Goal: Task Accomplishment & Management: Complete application form

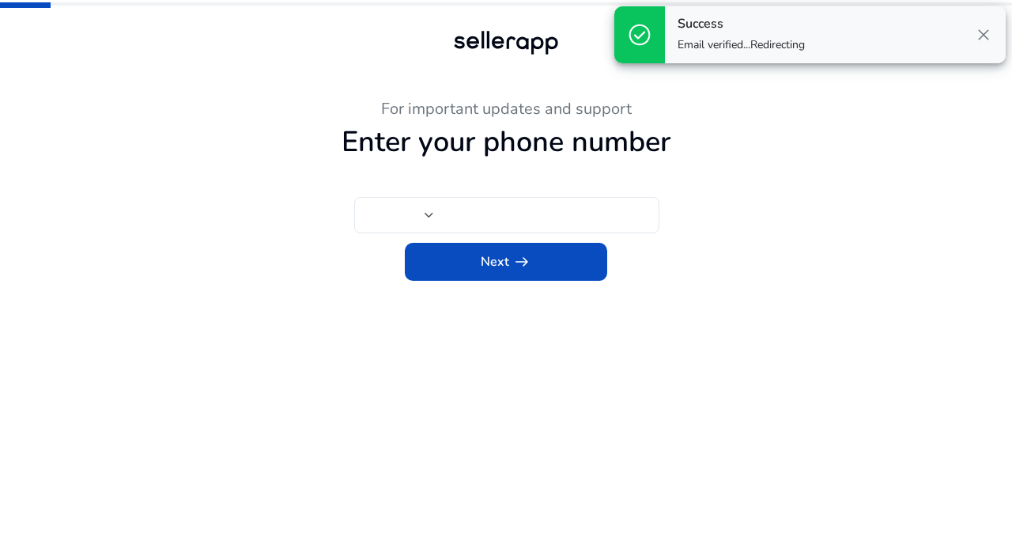
type input "***"
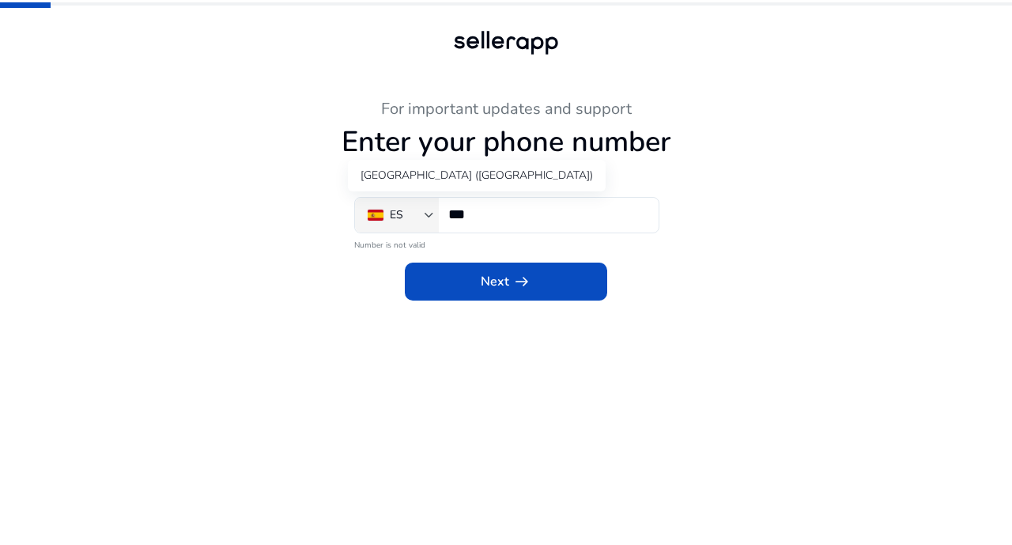
click at [413, 212] on div "ES" at bounding box center [396, 214] width 57 height 17
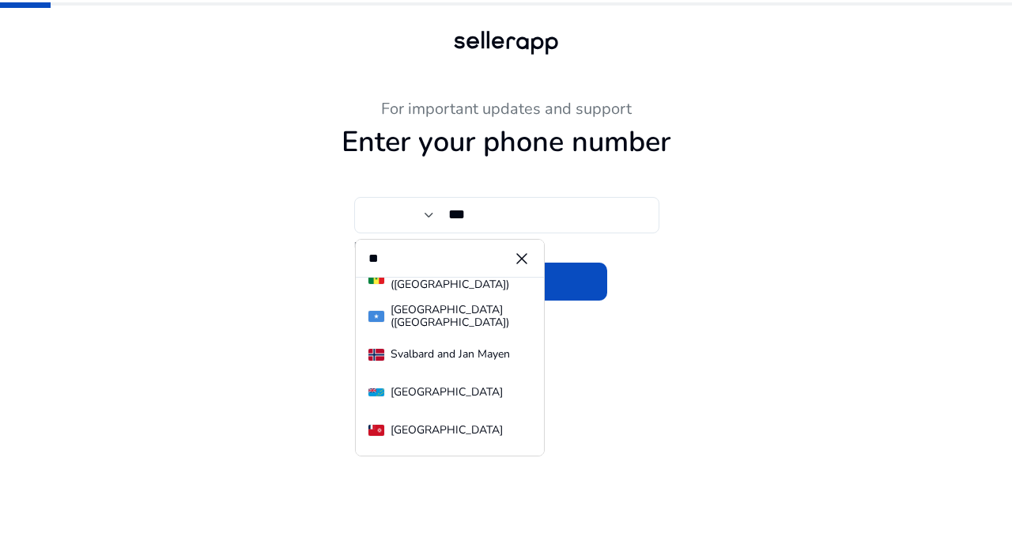
scroll to position [45, 0]
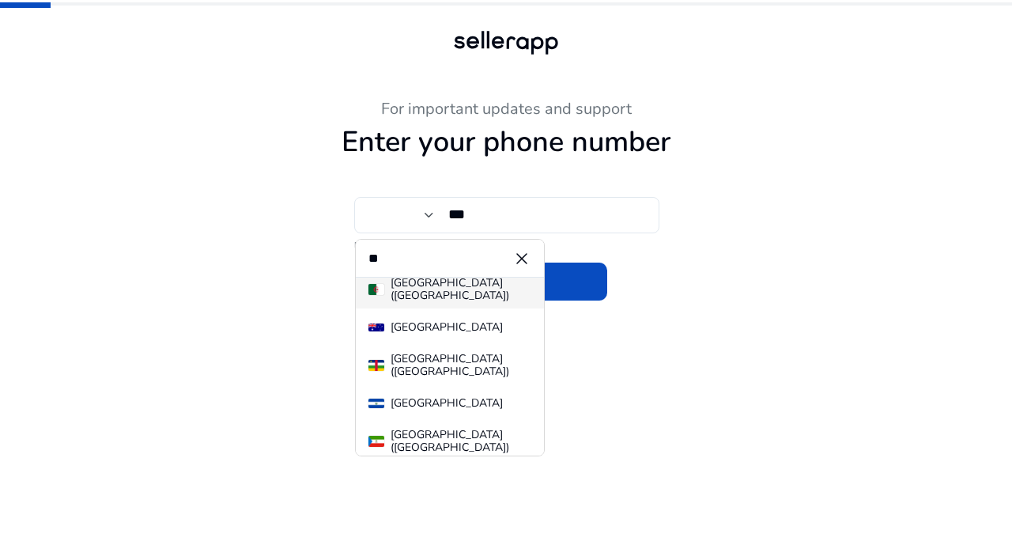
type input "**"
click at [402, 289] on div "[GEOGRAPHIC_DATA] (‫[GEOGRAPHIC_DATA]‬‎)" at bounding box center [461, 289] width 141 height 25
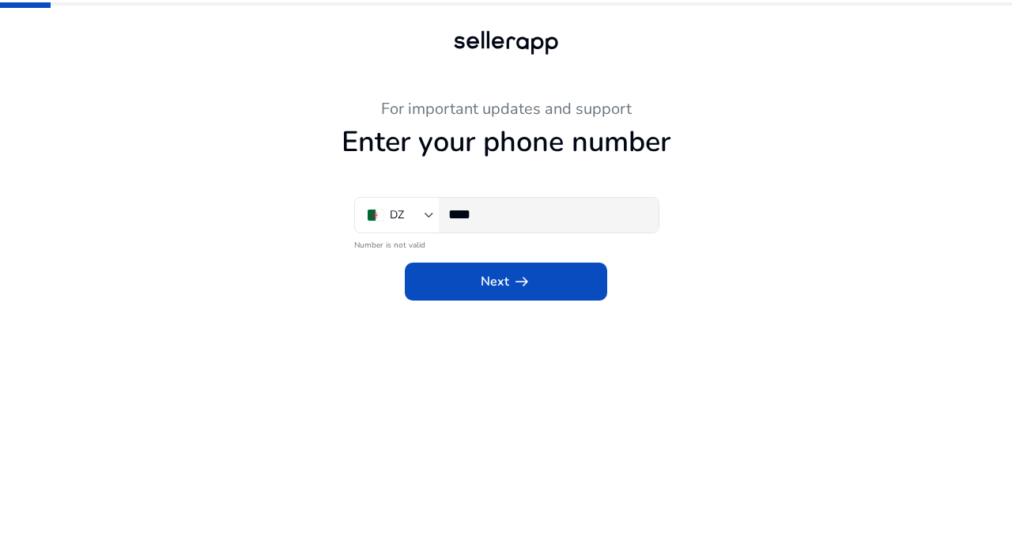
click at [510, 223] on input "****" at bounding box center [547, 214] width 198 height 17
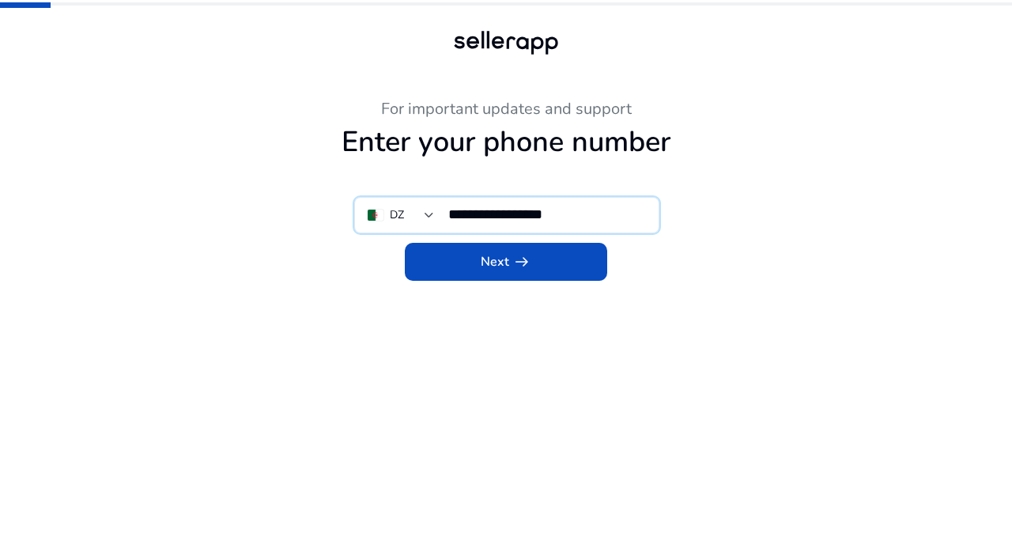
type input "**********"
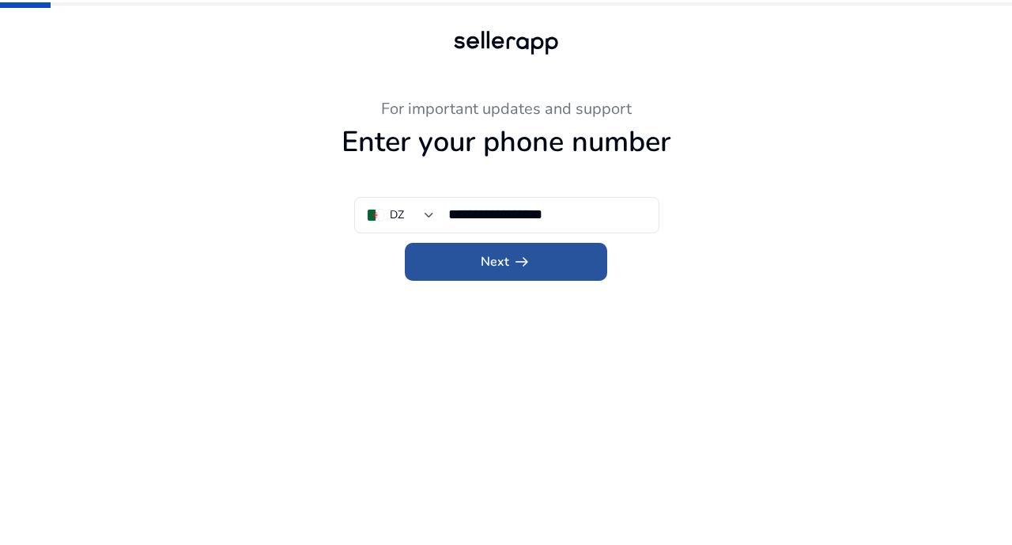
click at [495, 272] on span at bounding box center [506, 262] width 202 height 38
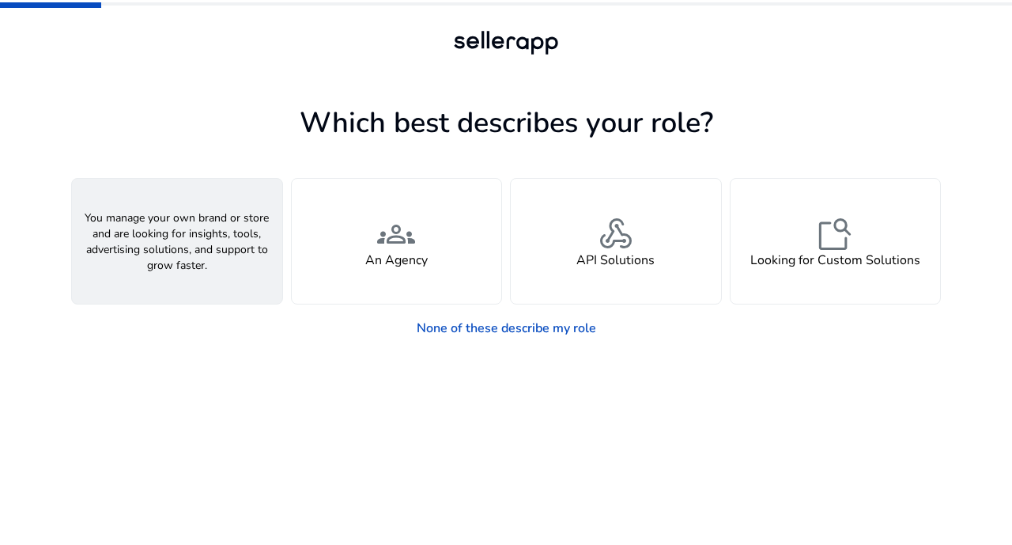
click at [223, 236] on div "person A Seller" at bounding box center [177, 241] width 210 height 125
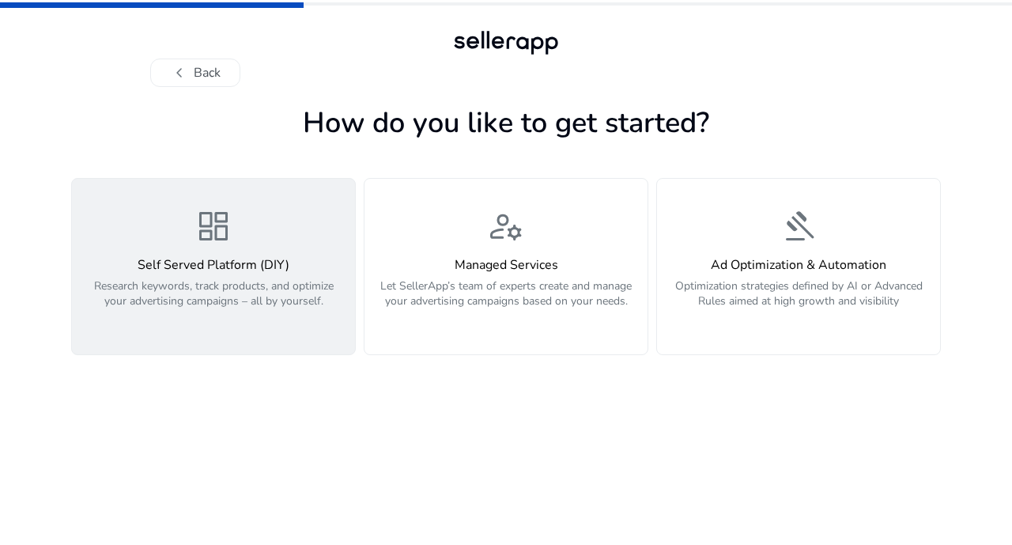
click at [239, 285] on p "Research keywords, track products, and optimize your advertising campaigns – al…" at bounding box center [213, 301] width 264 height 47
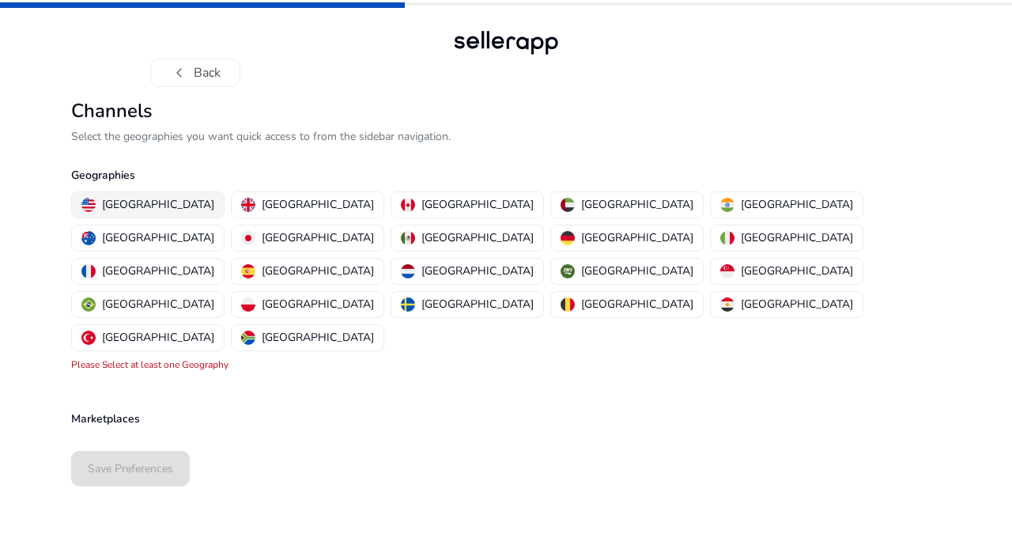
click at [129, 209] on p "[GEOGRAPHIC_DATA]" at bounding box center [158, 204] width 112 height 17
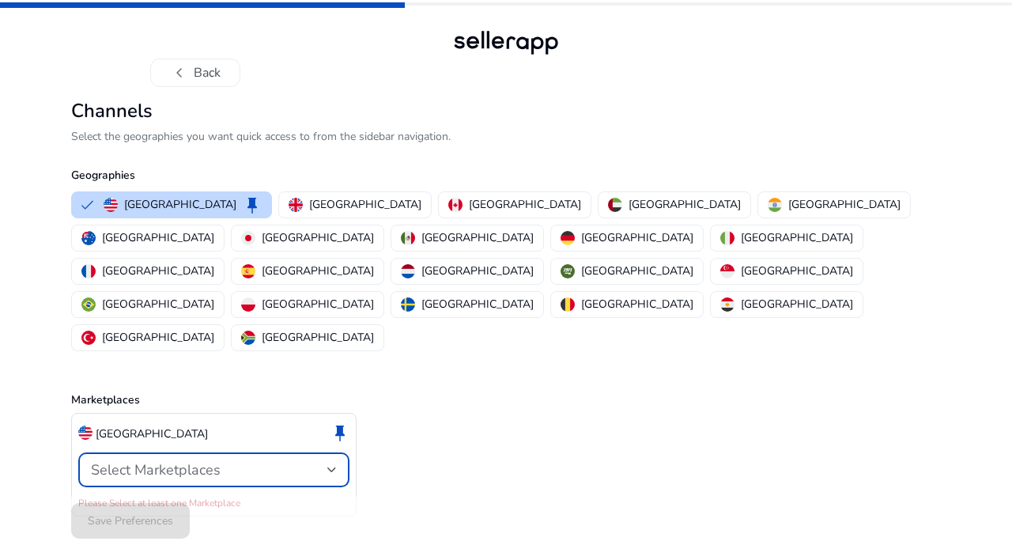
click at [168, 460] on span "Select Marketplaces" at bounding box center [156, 469] width 130 height 19
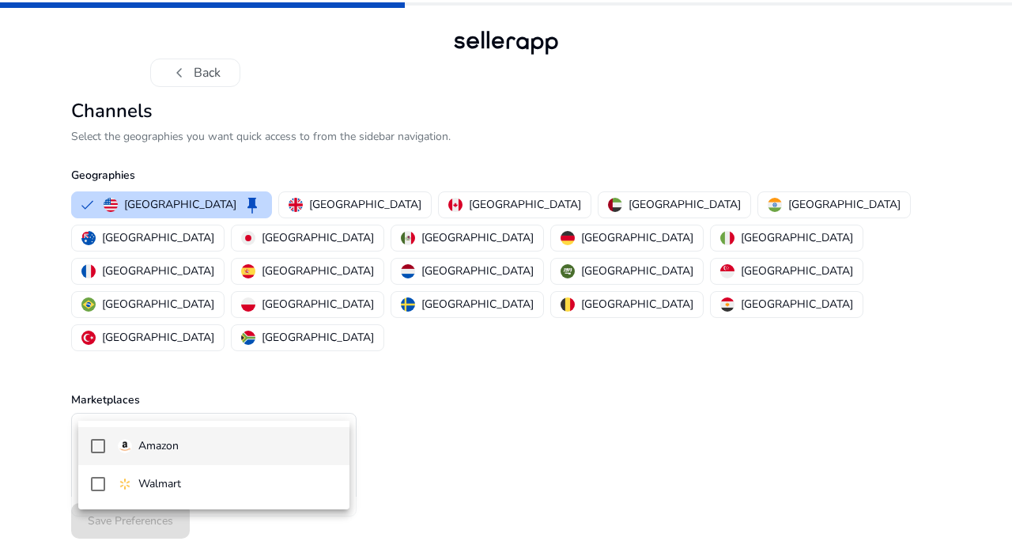
click at [162, 441] on p "Amazon" at bounding box center [158, 445] width 40 height 17
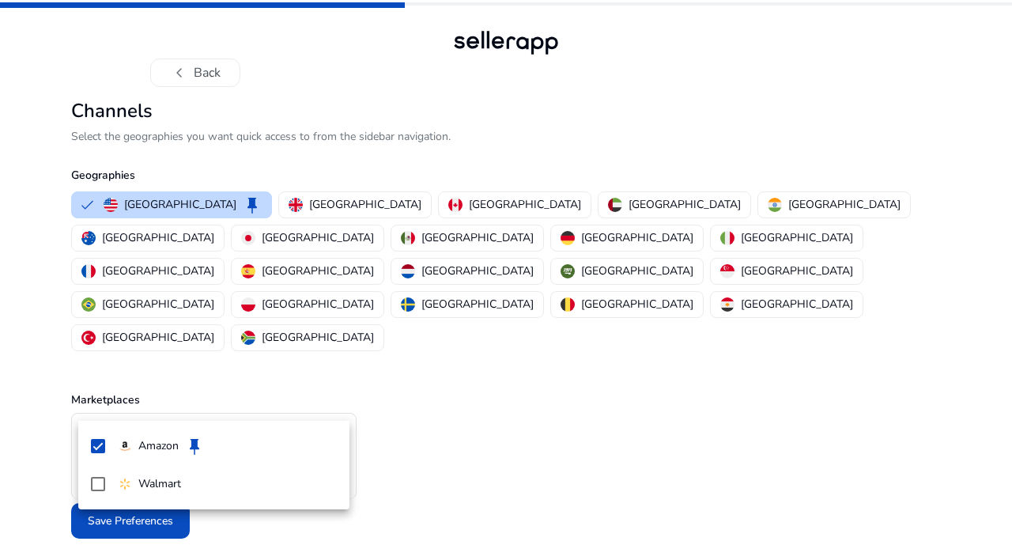
click at [396, 442] on div at bounding box center [506, 272] width 1012 height 545
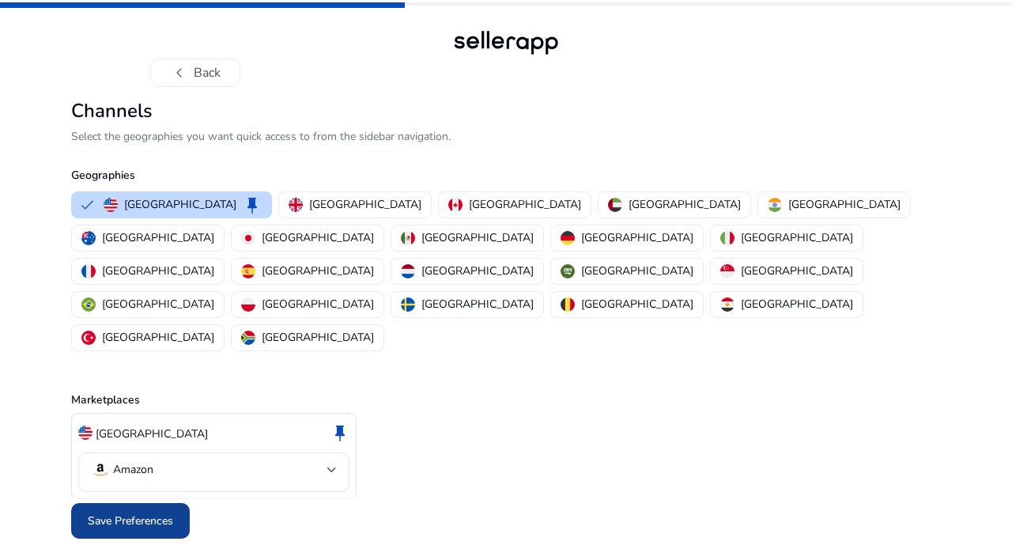
click at [108, 512] on span "Save Preferences" at bounding box center [130, 520] width 85 height 17
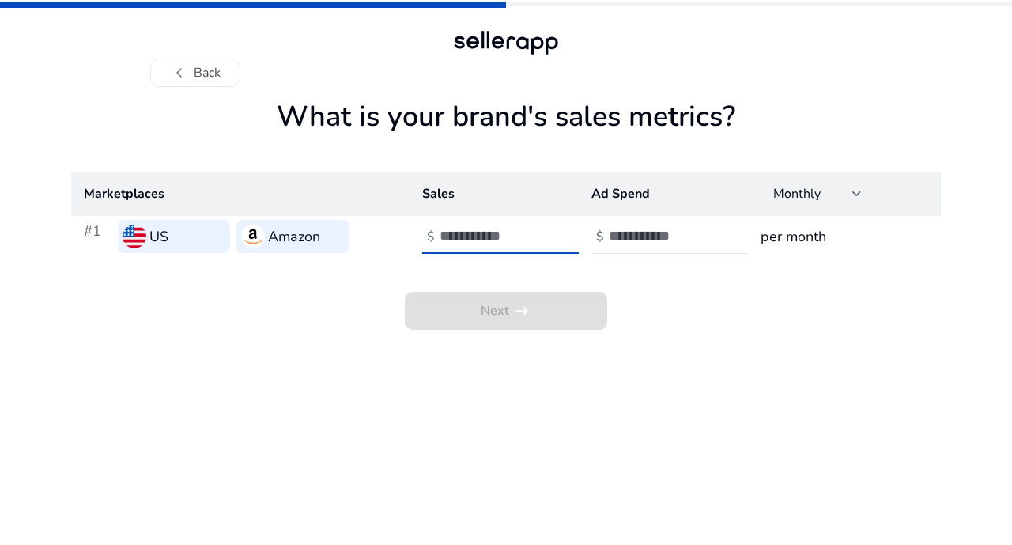
click at [461, 241] on input "number" at bounding box center [493, 235] width 107 height 17
type input "*"
click at [655, 240] on input "number" at bounding box center [662, 235] width 107 height 17
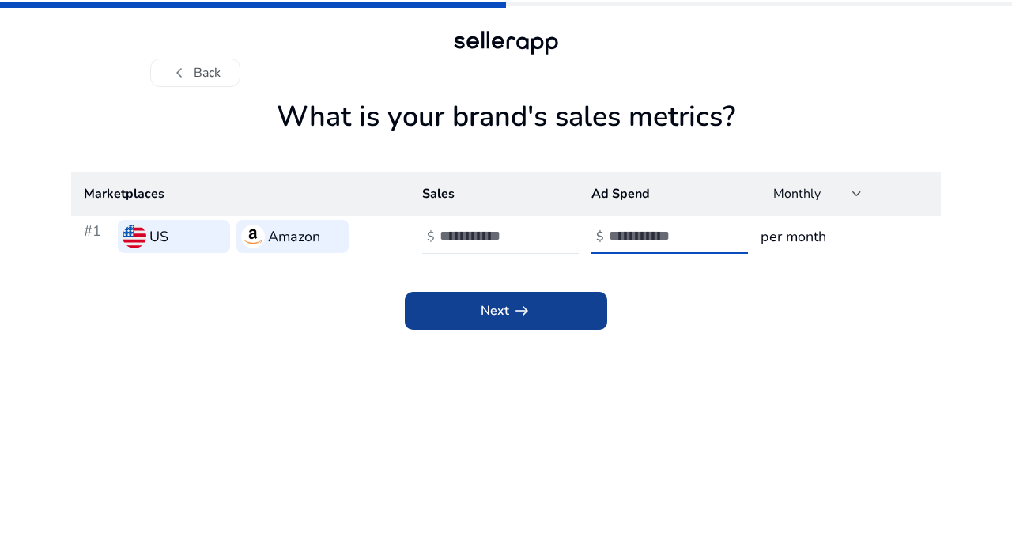
type input "*"
click at [559, 308] on span at bounding box center [506, 311] width 202 height 38
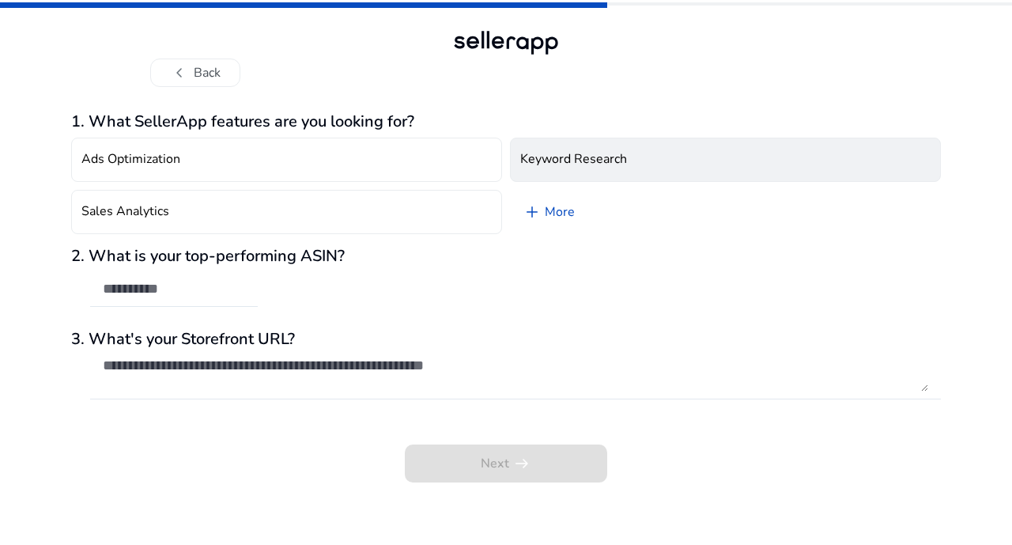
click at [535, 169] on button "Keyword Research" at bounding box center [725, 160] width 431 height 44
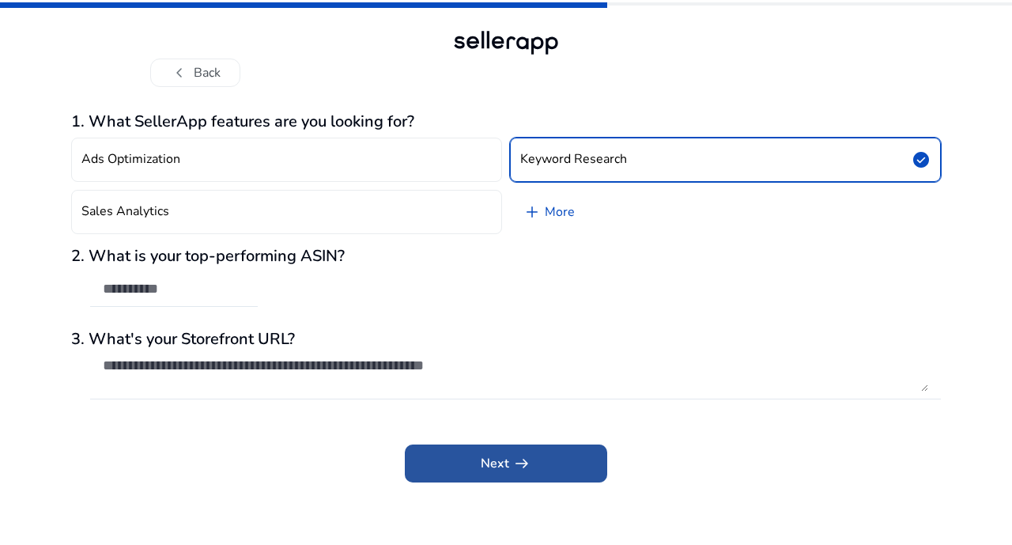
click at [522, 466] on span "arrow_right_alt" at bounding box center [521, 463] width 19 height 19
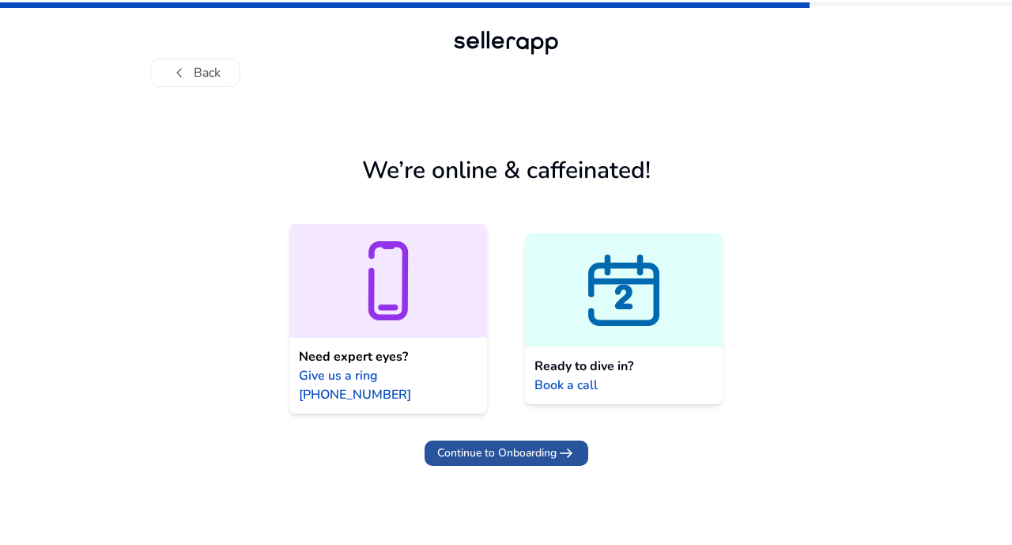
click at [499, 444] on span "Continue to Onboarding" at bounding box center [496, 452] width 119 height 17
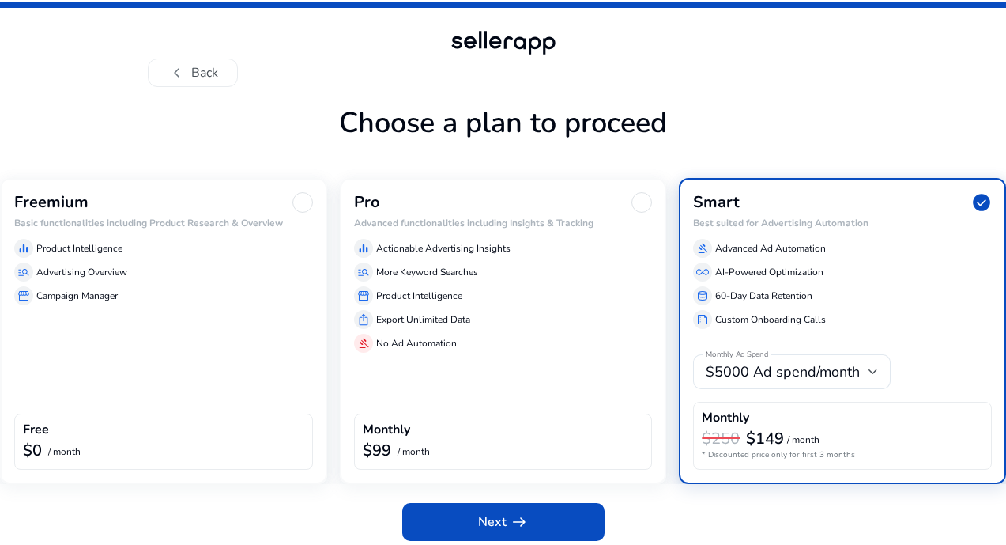
click at [240, 346] on div "Freemium Basic functionalities including Product Research & Overview equalizer …" at bounding box center [163, 331] width 327 height 306
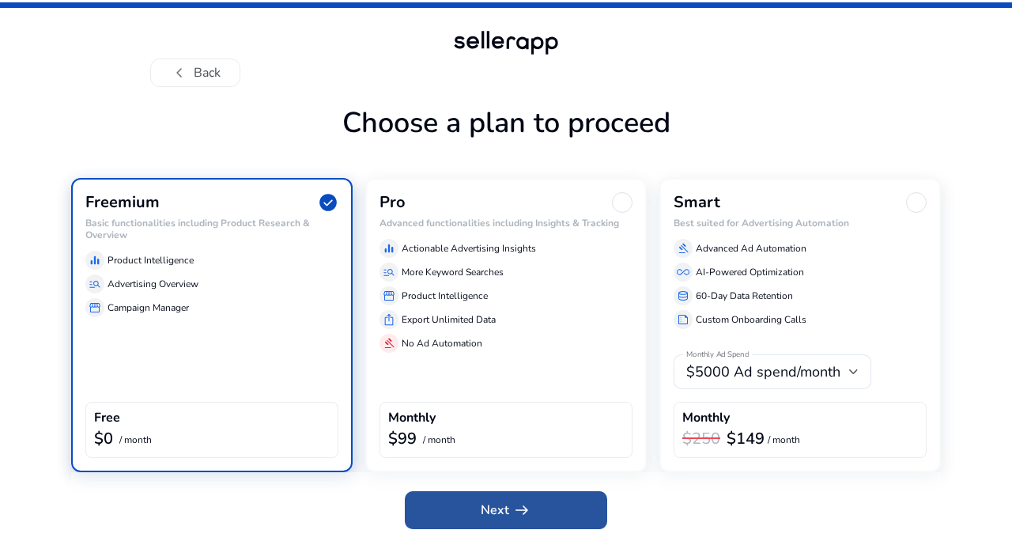
click at [455, 504] on span at bounding box center [506, 510] width 202 height 38
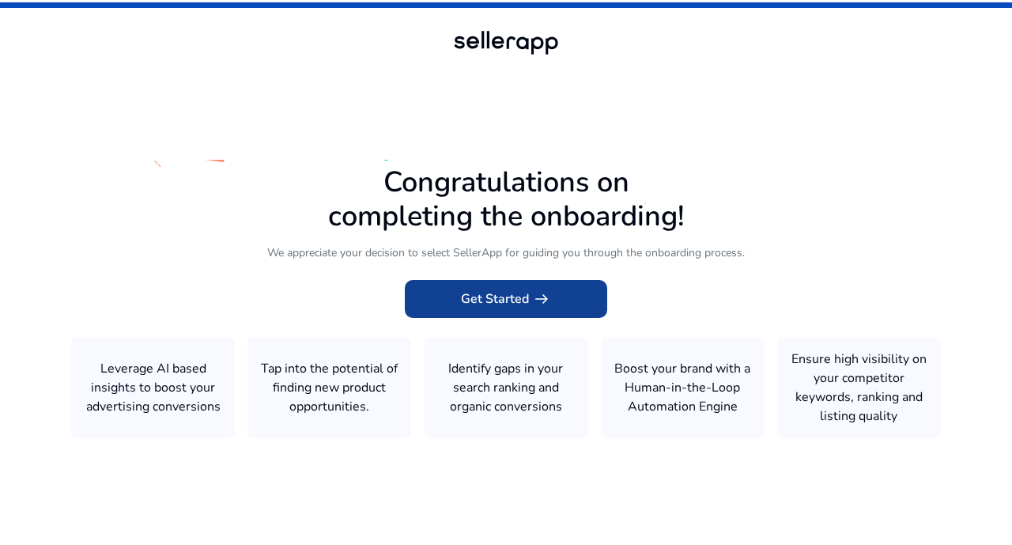
click at [474, 303] on span "Get Started arrow_right_alt" at bounding box center [506, 298] width 90 height 19
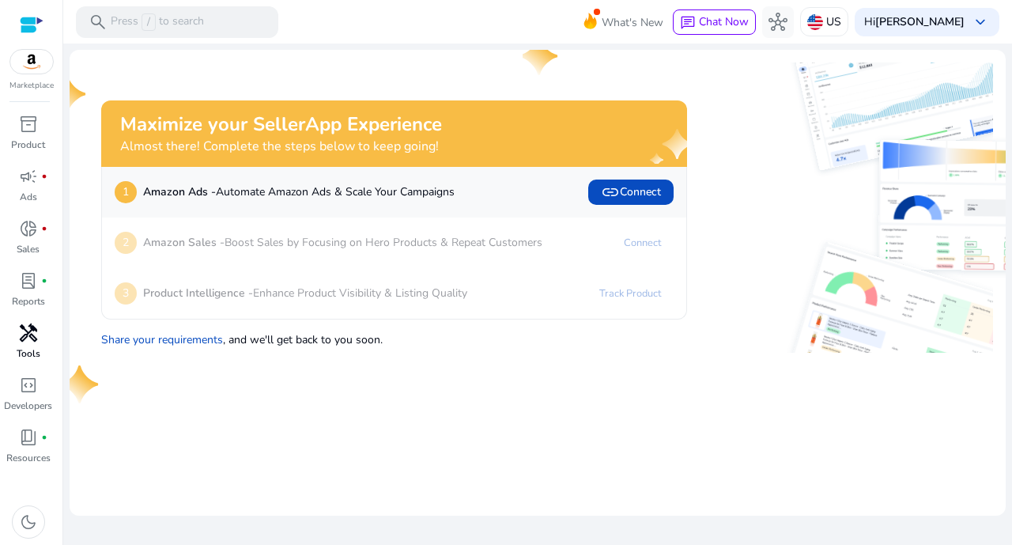
click at [21, 345] on link "handyman Tools" at bounding box center [28, 346] width 56 height 52
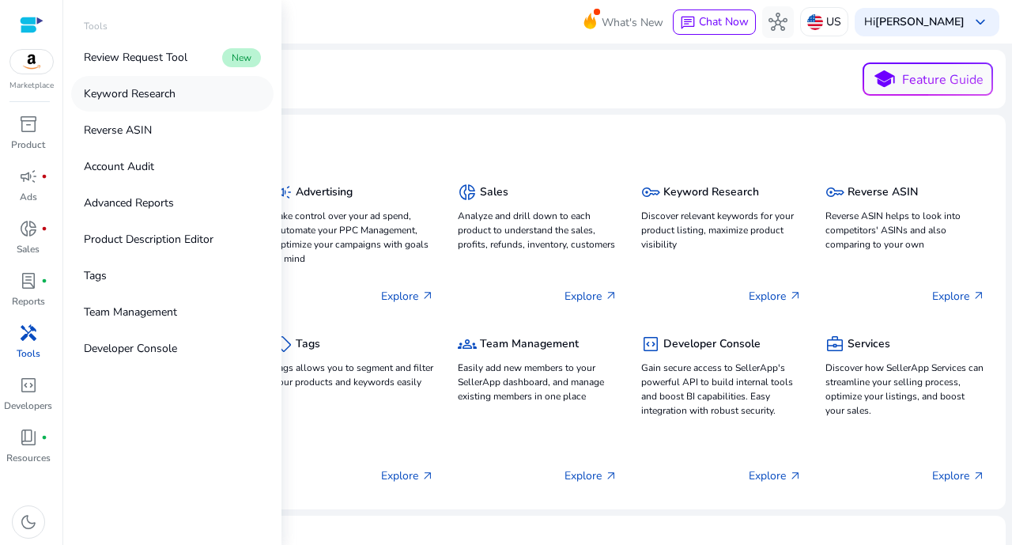
click at [121, 97] on p "Keyword Research" at bounding box center [130, 93] width 92 height 17
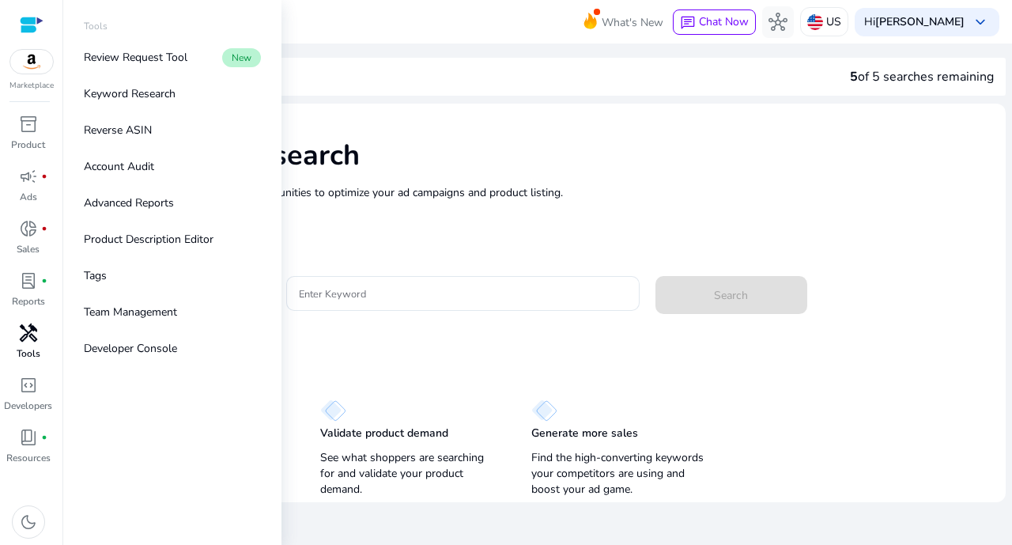
click at [19, 342] on span "handyman" at bounding box center [28, 332] width 19 height 19
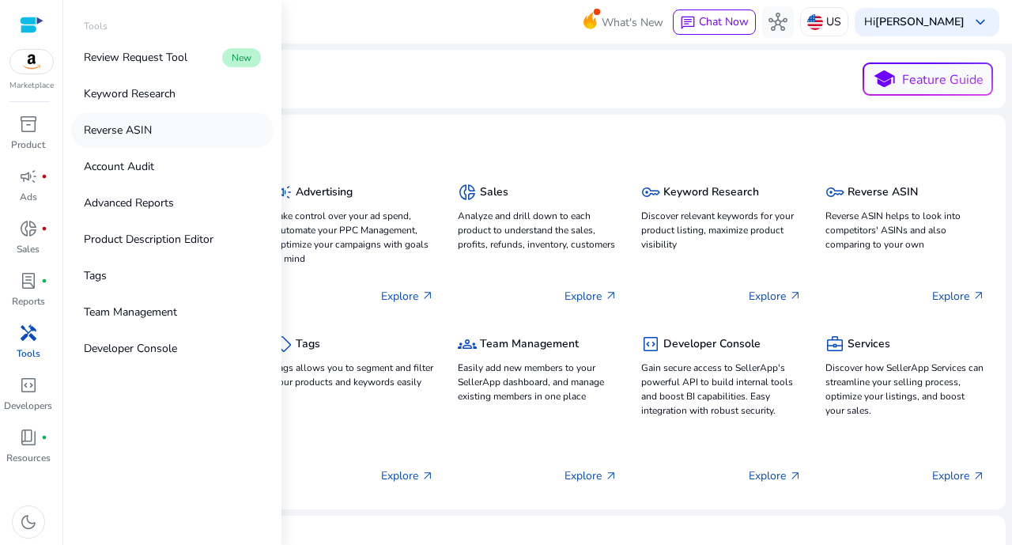
click at [107, 128] on p "Reverse ASIN" at bounding box center [118, 130] width 68 height 17
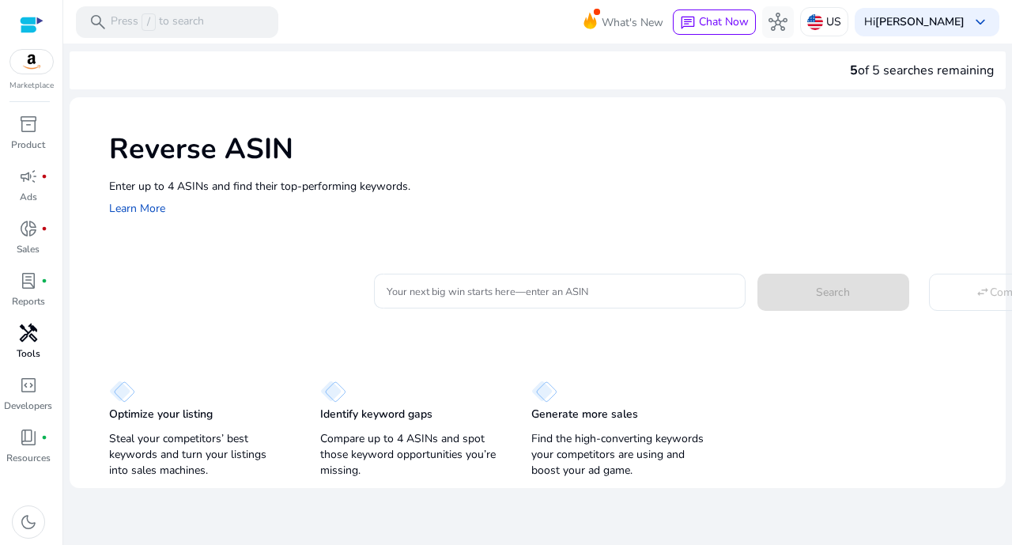
click at [459, 201] on div "Enter up to 4 ASINs and find their top-performing keywords. Learn More" at bounding box center [549, 198] width 881 height 40
